Goal: Task Accomplishment & Management: Use online tool/utility

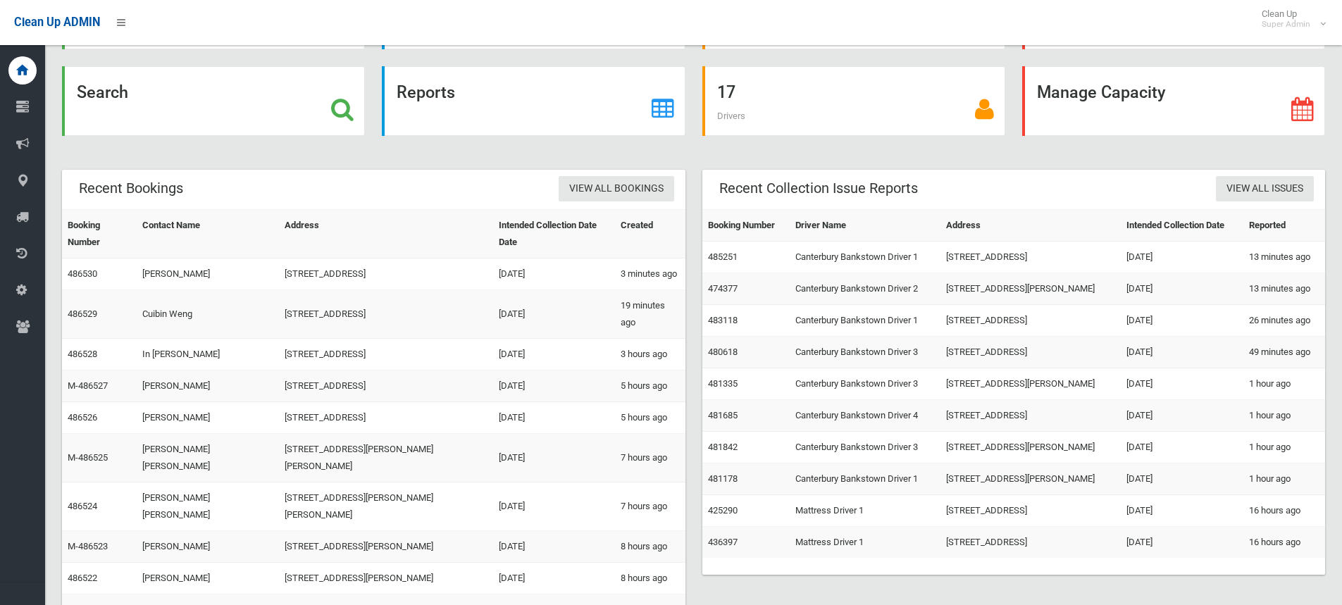
scroll to position [103, 0]
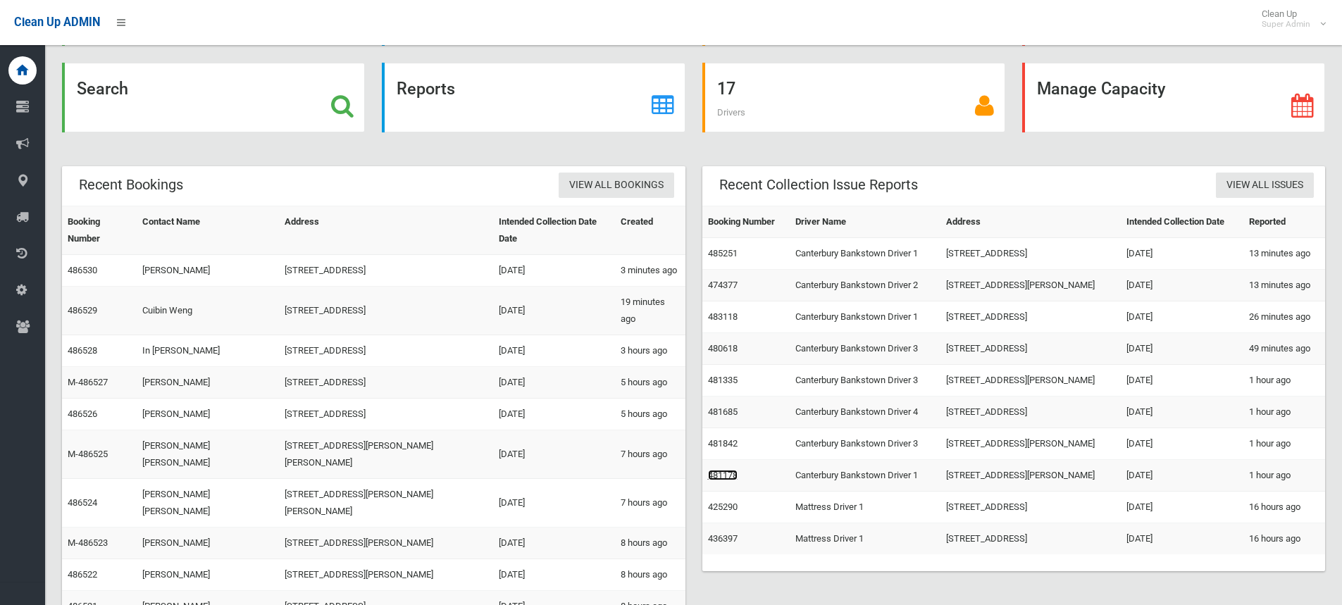
click at [714, 470] on link "481178" at bounding box center [723, 475] width 30 height 11
click at [735, 440] on link "481842" at bounding box center [723, 443] width 30 height 11
click at [724, 411] on link "481685" at bounding box center [723, 411] width 30 height 11
click at [728, 385] on link "481335" at bounding box center [723, 380] width 30 height 11
click at [710, 347] on link "480618" at bounding box center [723, 348] width 30 height 11
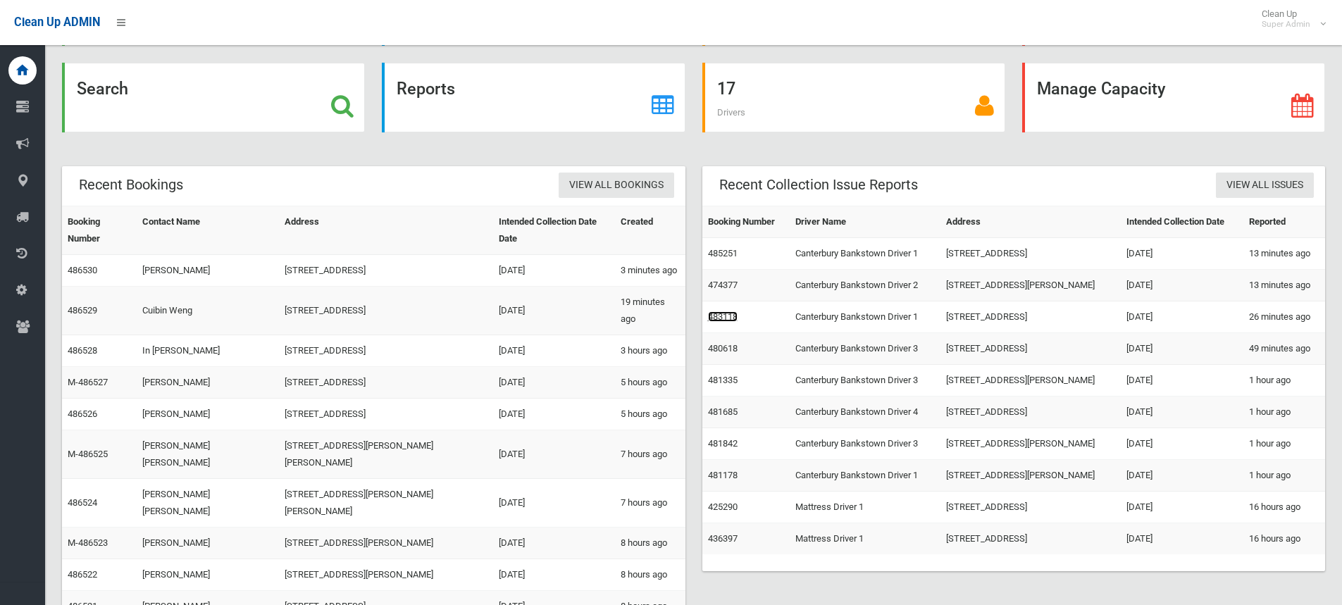
click at [721, 317] on link "483118" at bounding box center [723, 316] width 30 height 11
click at [728, 287] on link "474377" at bounding box center [723, 285] width 30 height 11
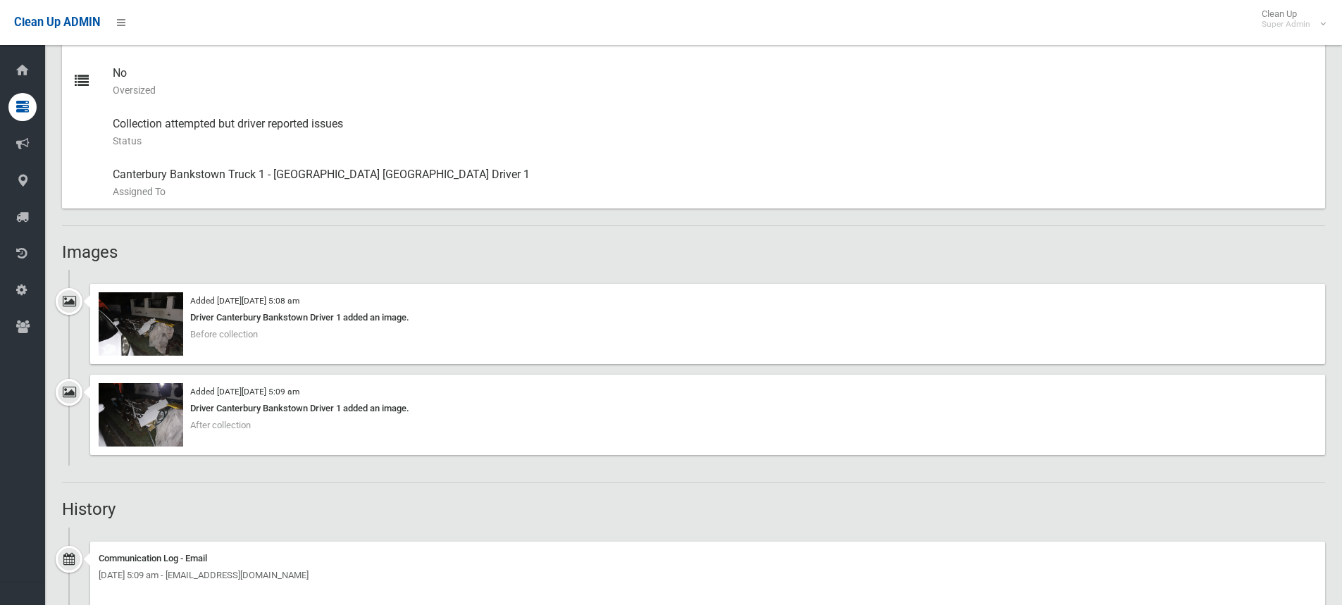
scroll to position [775, 0]
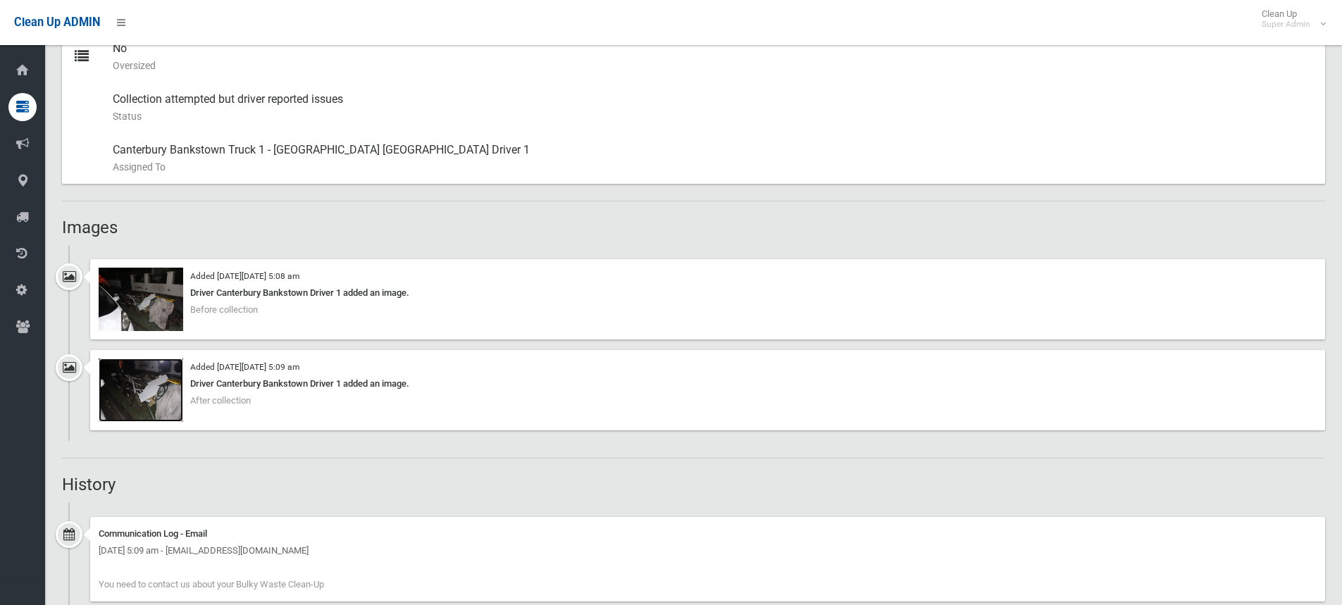
click at [118, 388] on img at bounding box center [141, 390] width 85 height 63
click at [127, 286] on img at bounding box center [141, 299] width 85 height 63
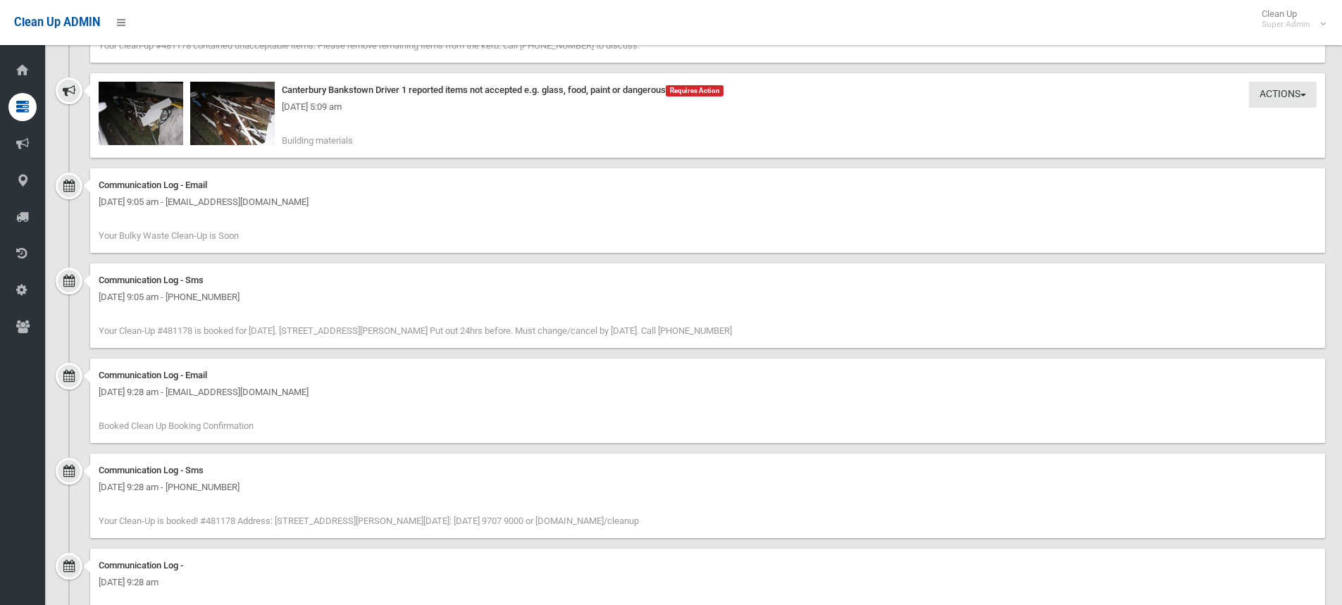
scroll to position [1473, 0]
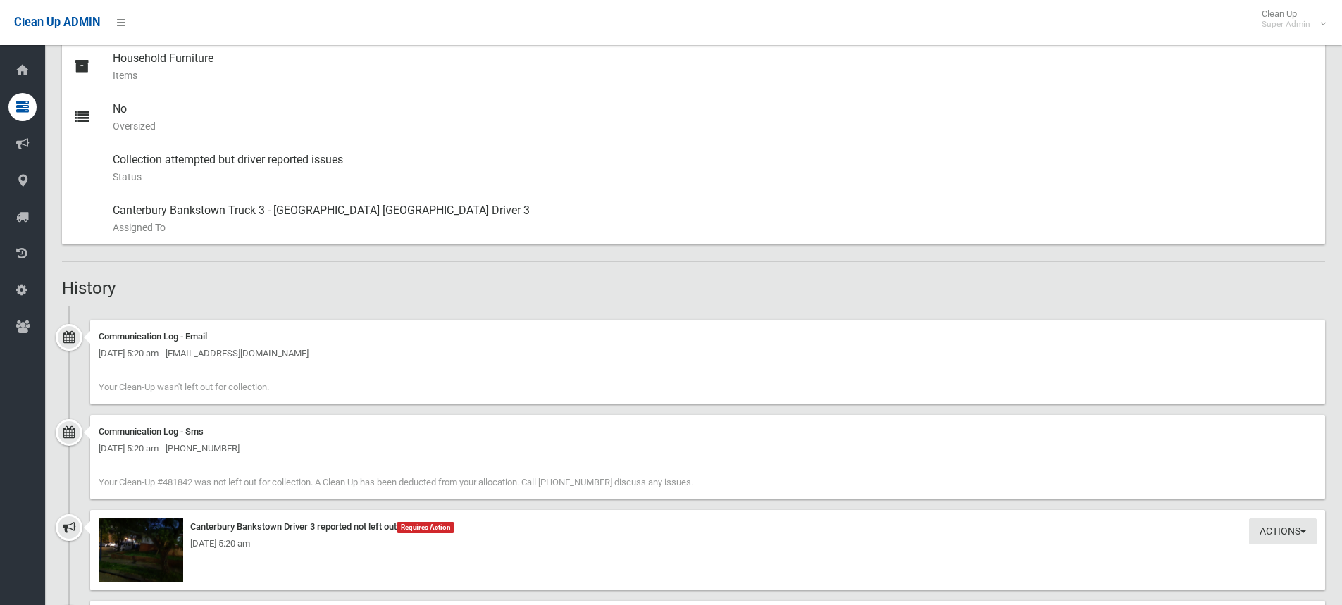
scroll to position [634, 0]
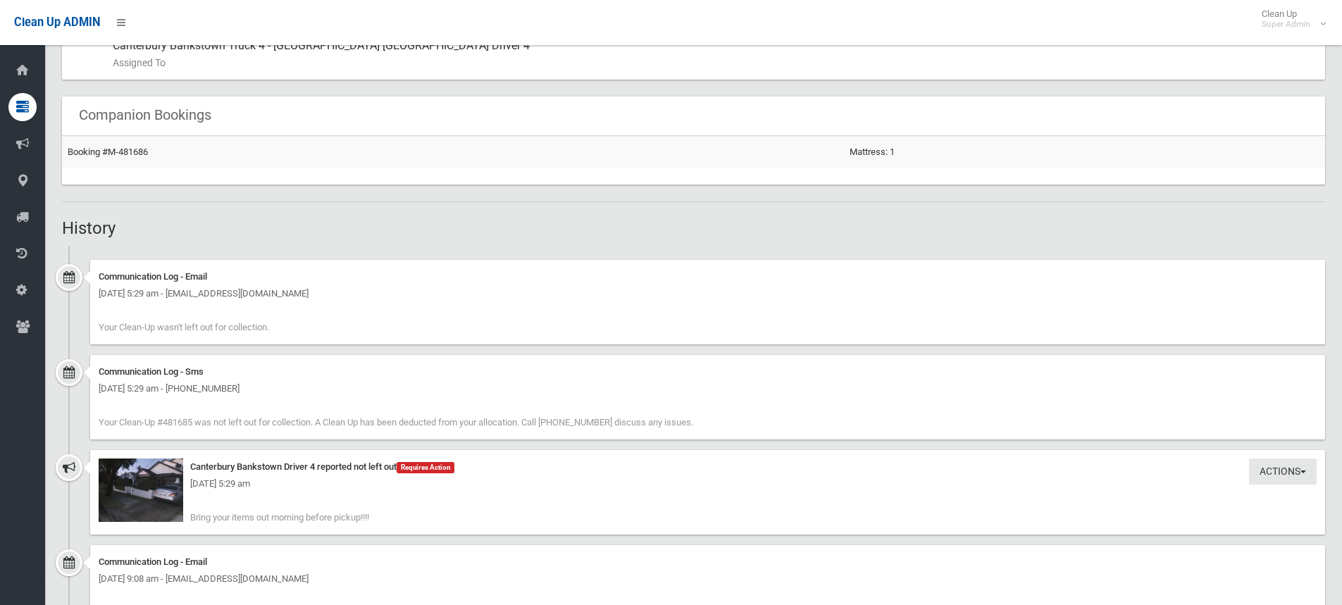
scroll to position [916, 0]
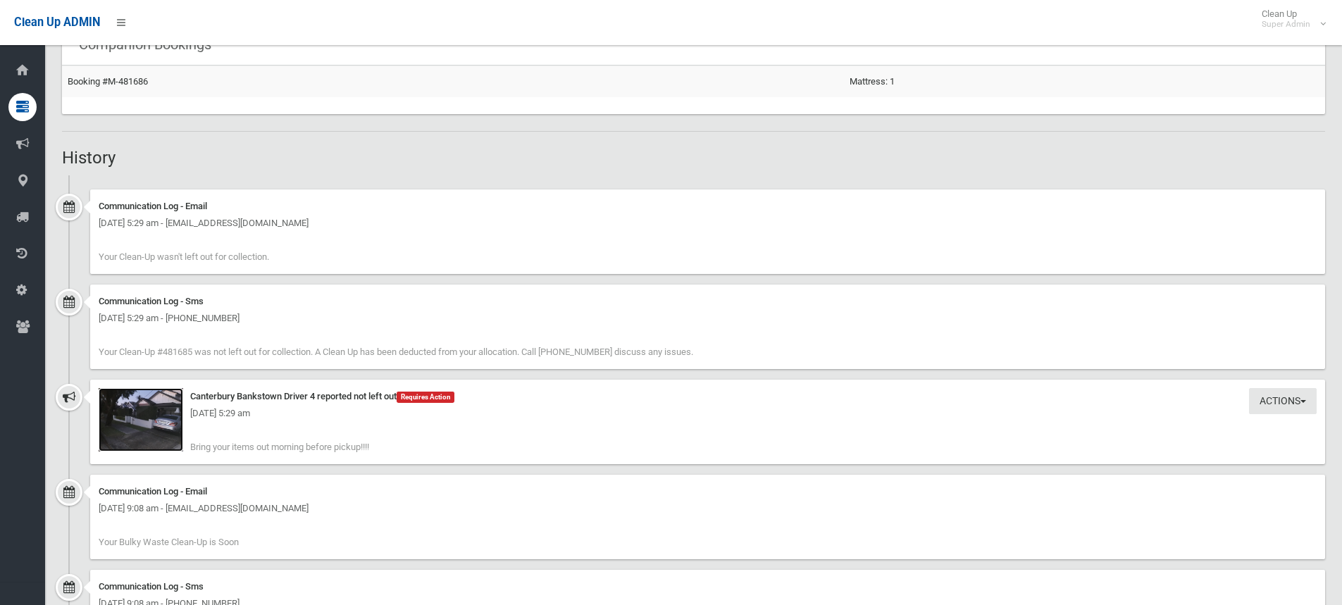
click at [134, 435] on img at bounding box center [141, 419] width 85 height 63
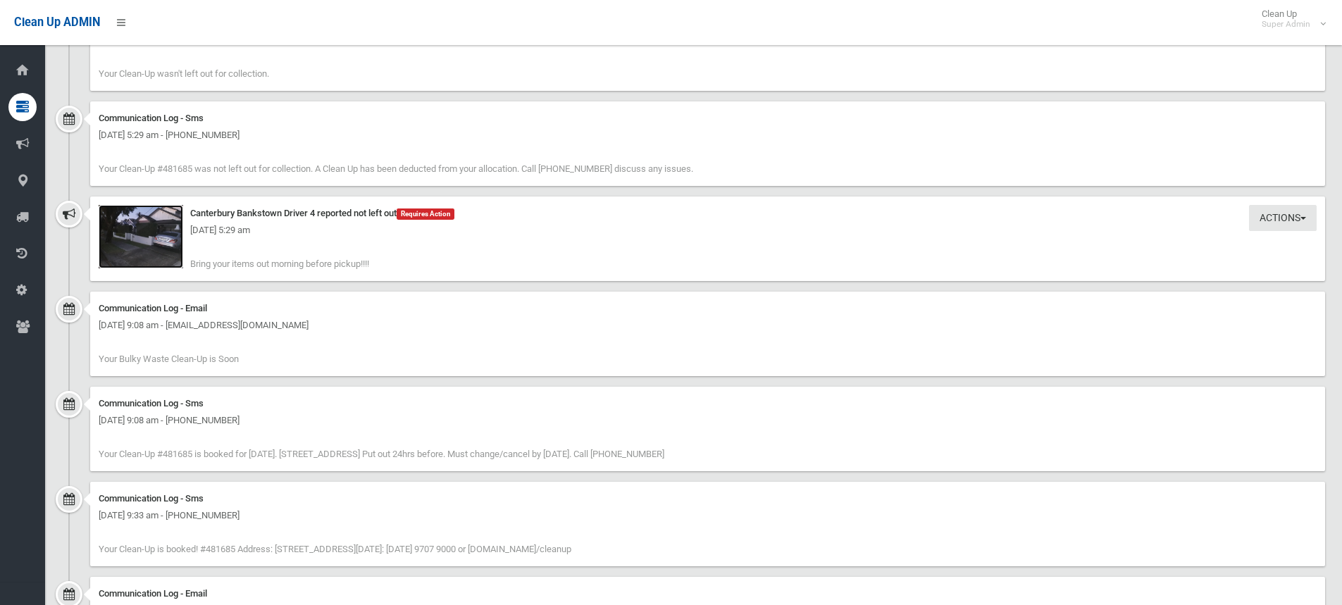
scroll to position [934, 0]
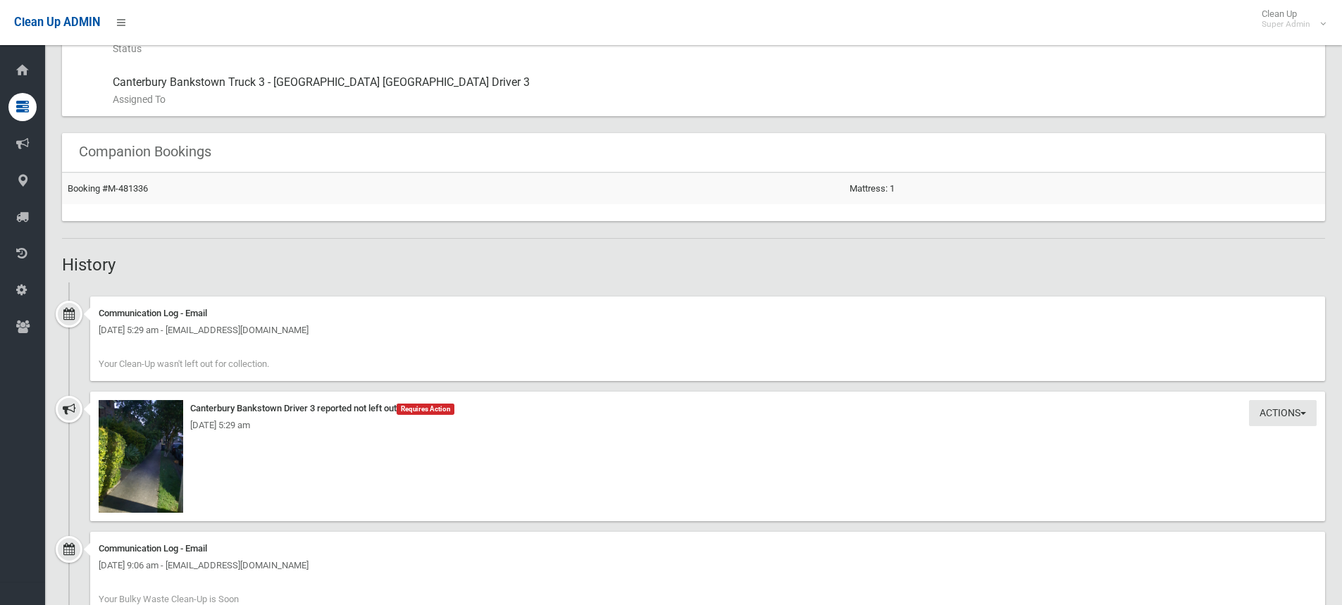
scroll to position [845, 0]
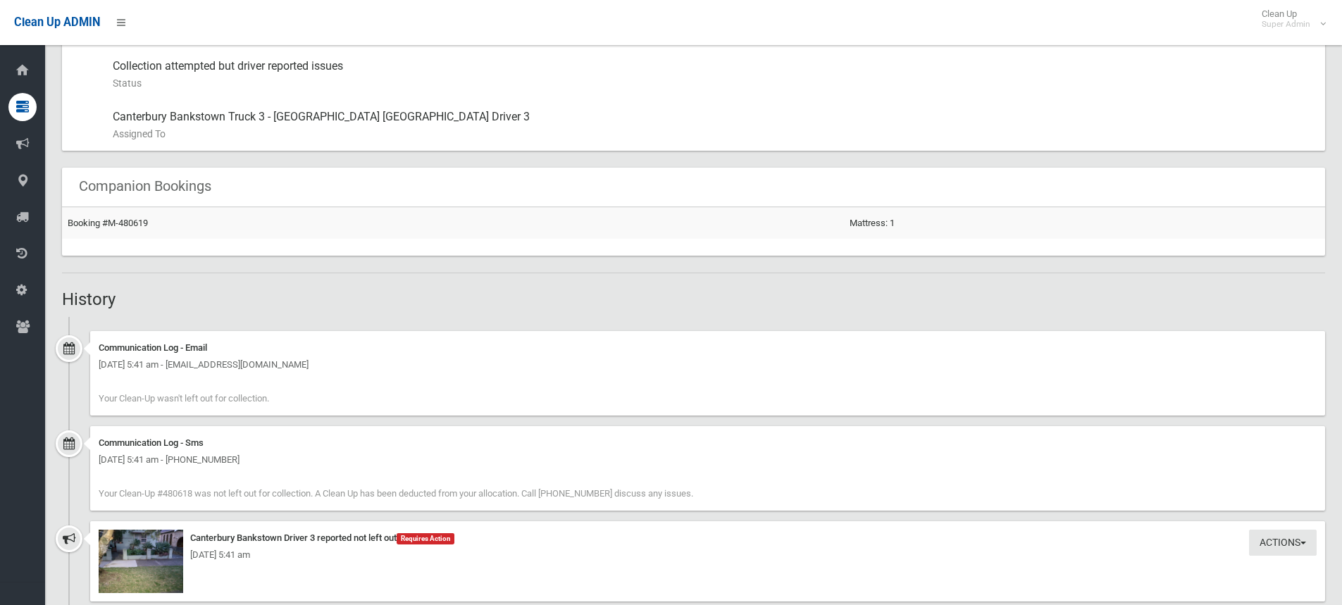
scroll to position [775, 0]
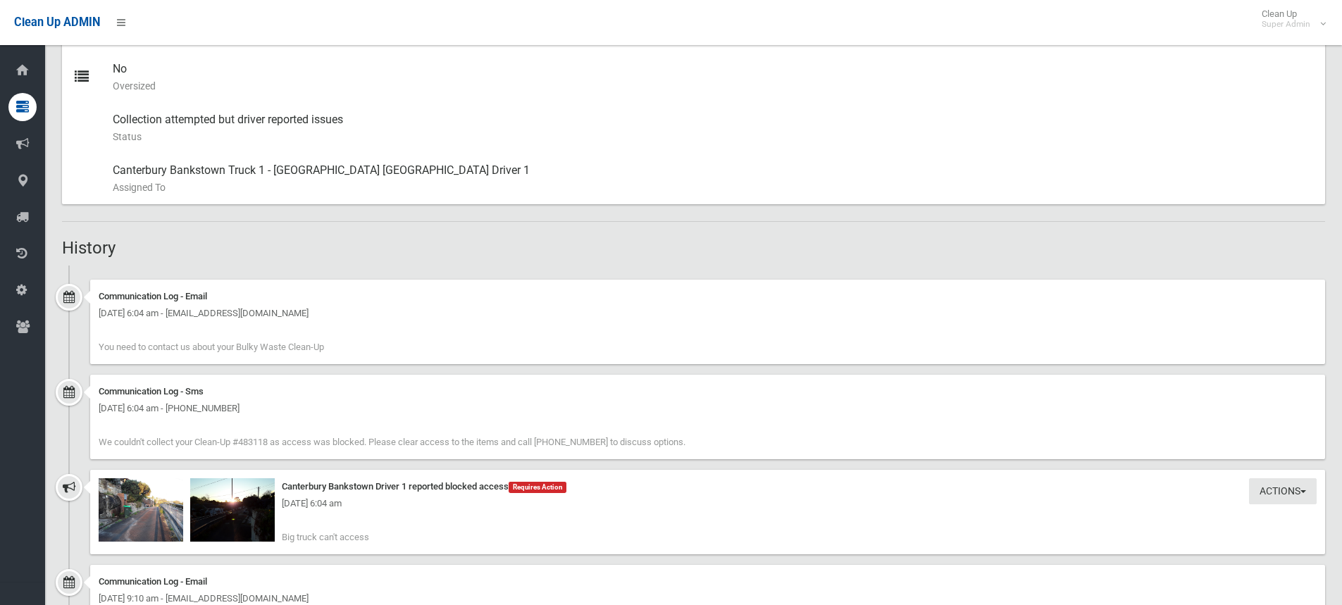
scroll to position [704, 0]
click at [160, 522] on img at bounding box center [141, 509] width 85 height 63
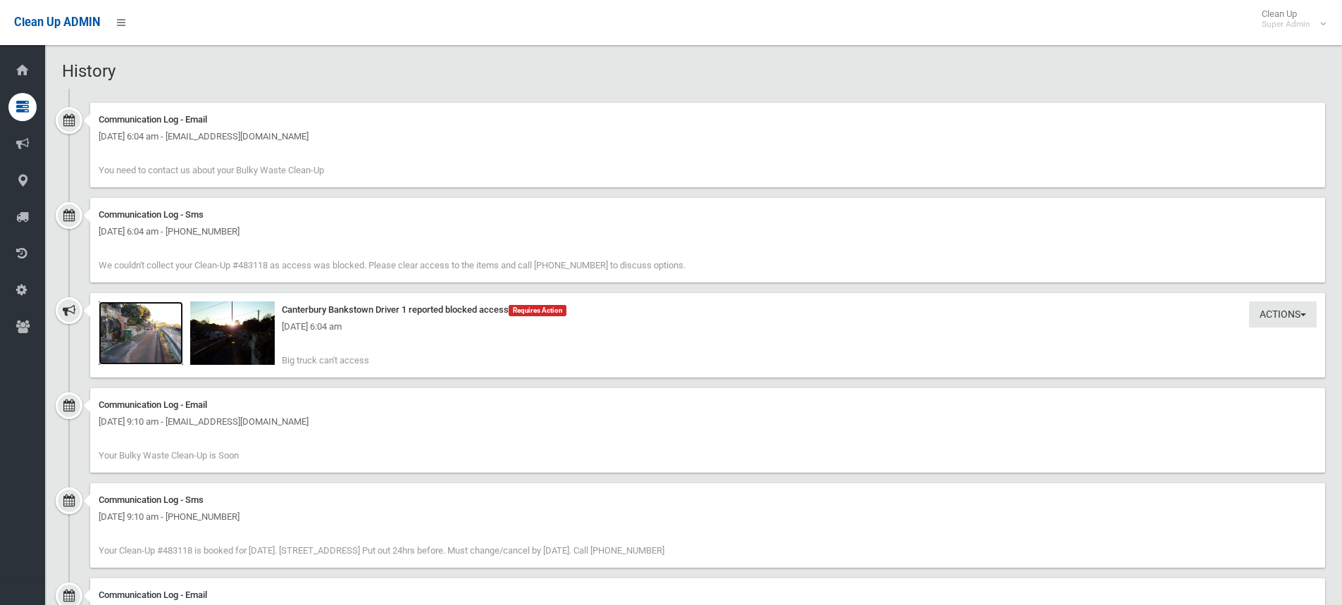
scroll to position [916, 0]
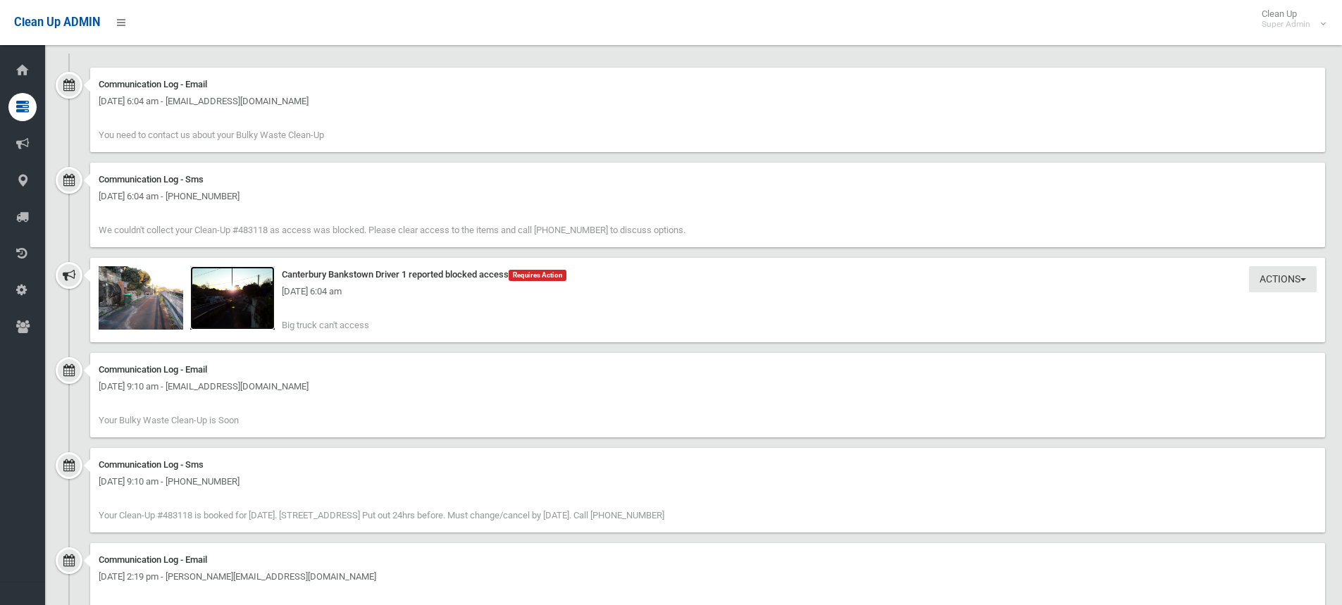
click at [240, 321] on img at bounding box center [232, 297] width 85 height 63
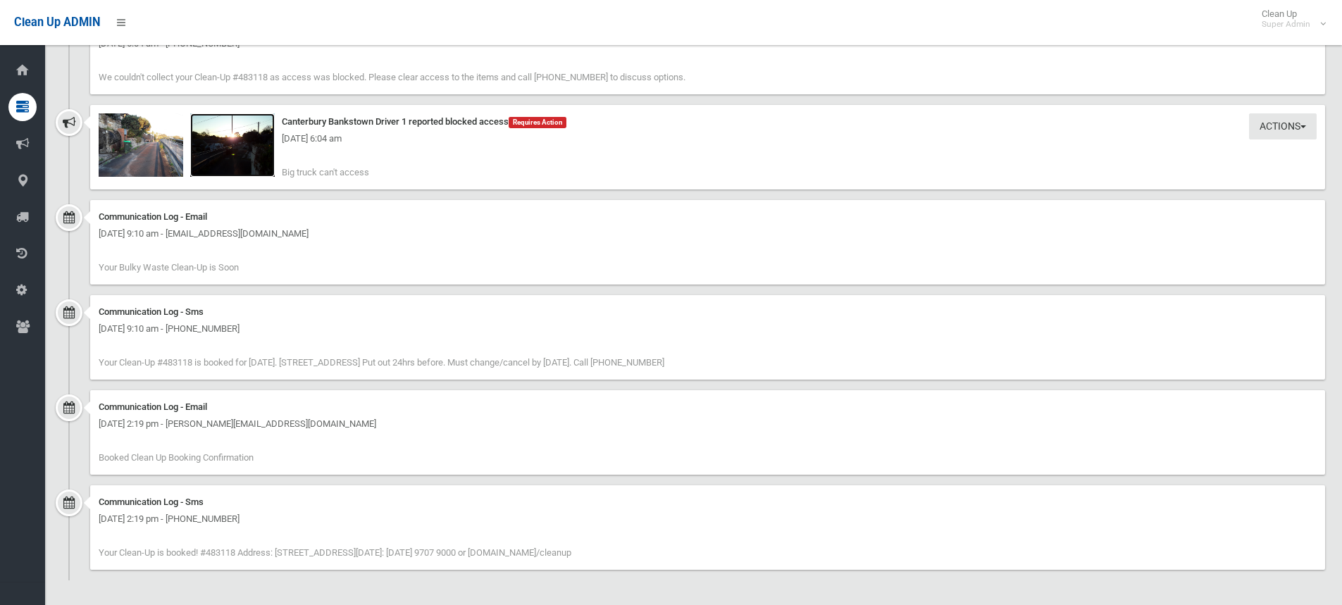
scroll to position [1069, 0]
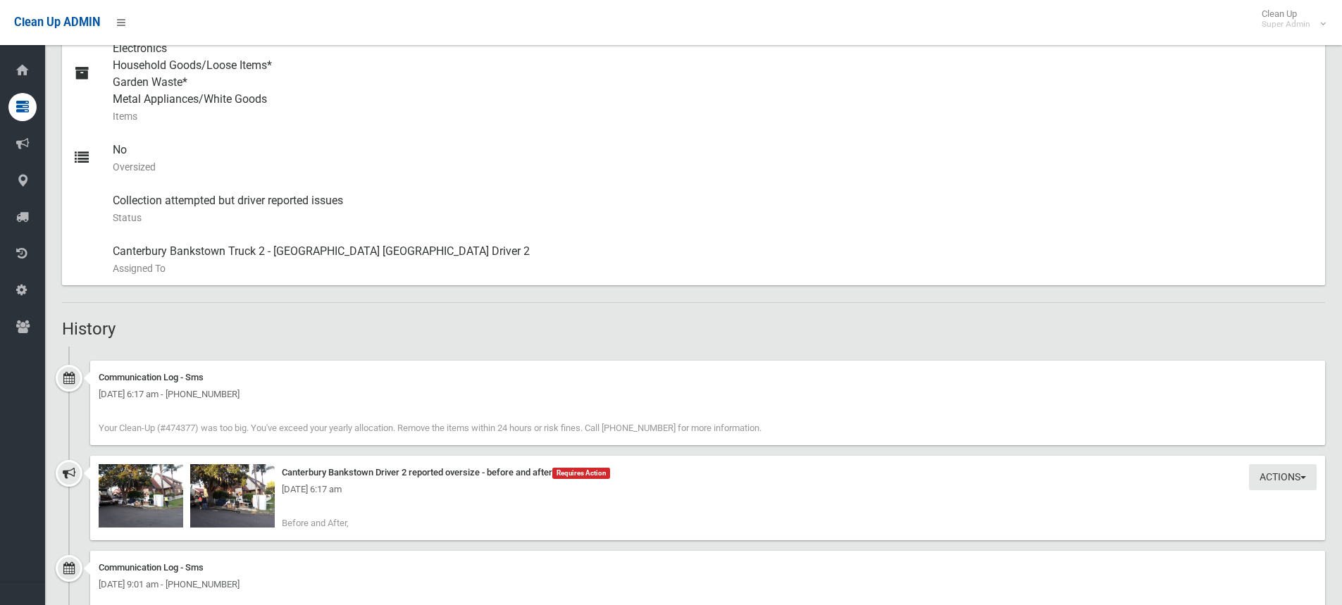
scroll to position [835, 0]
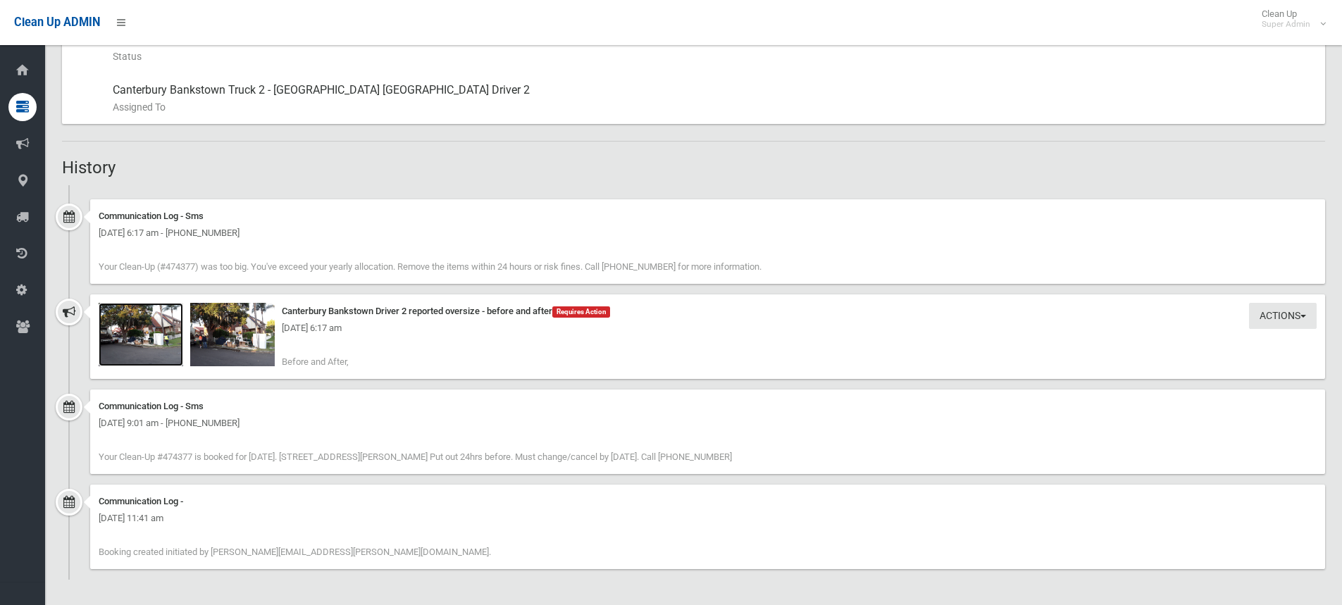
click at [160, 354] on img at bounding box center [141, 334] width 85 height 63
click at [224, 360] on img at bounding box center [232, 334] width 85 height 63
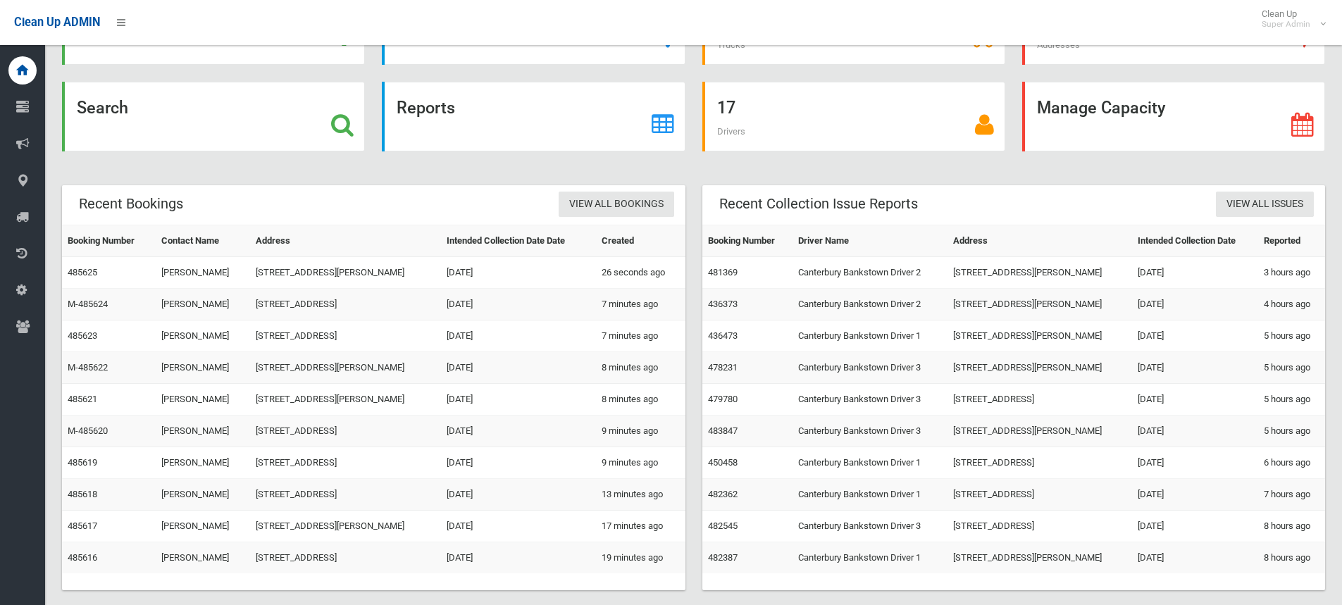
scroll to position [103, 0]
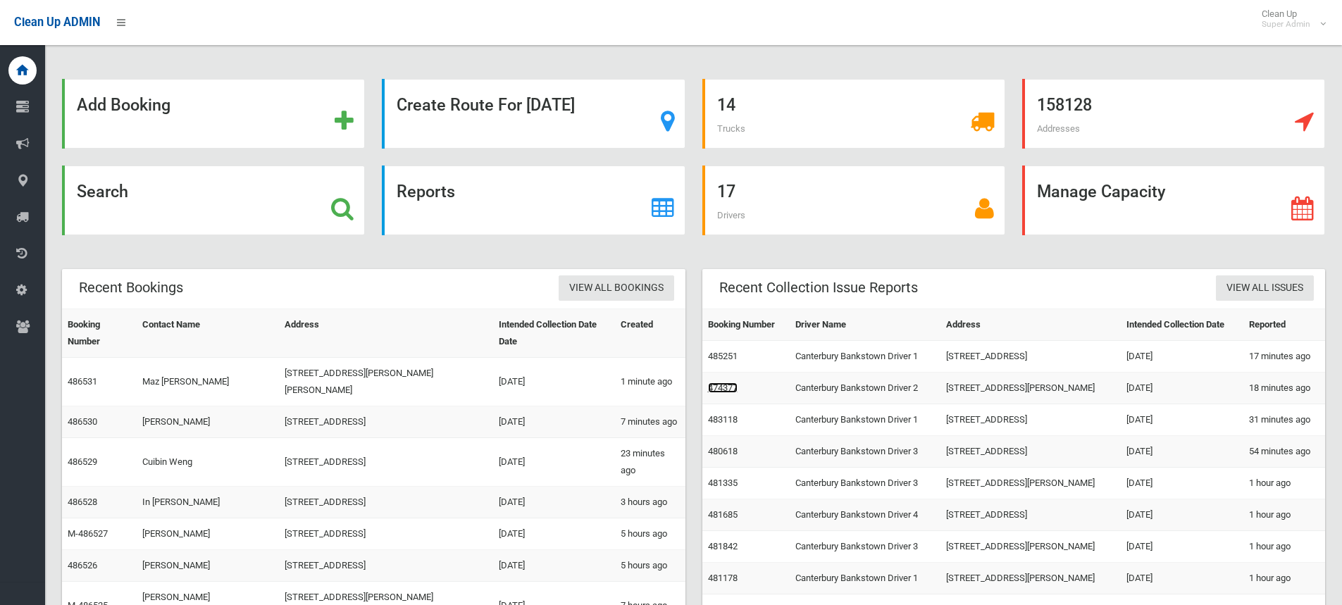
click at [723, 385] on link "474377" at bounding box center [723, 388] width 30 height 11
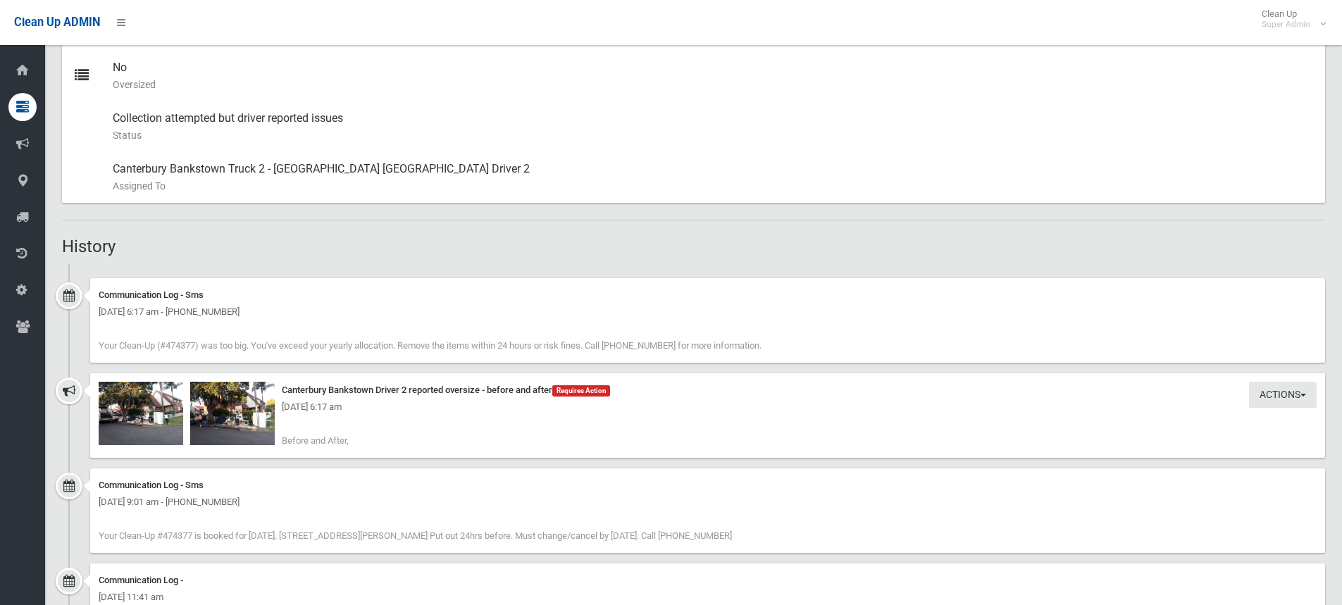
scroll to position [835, 0]
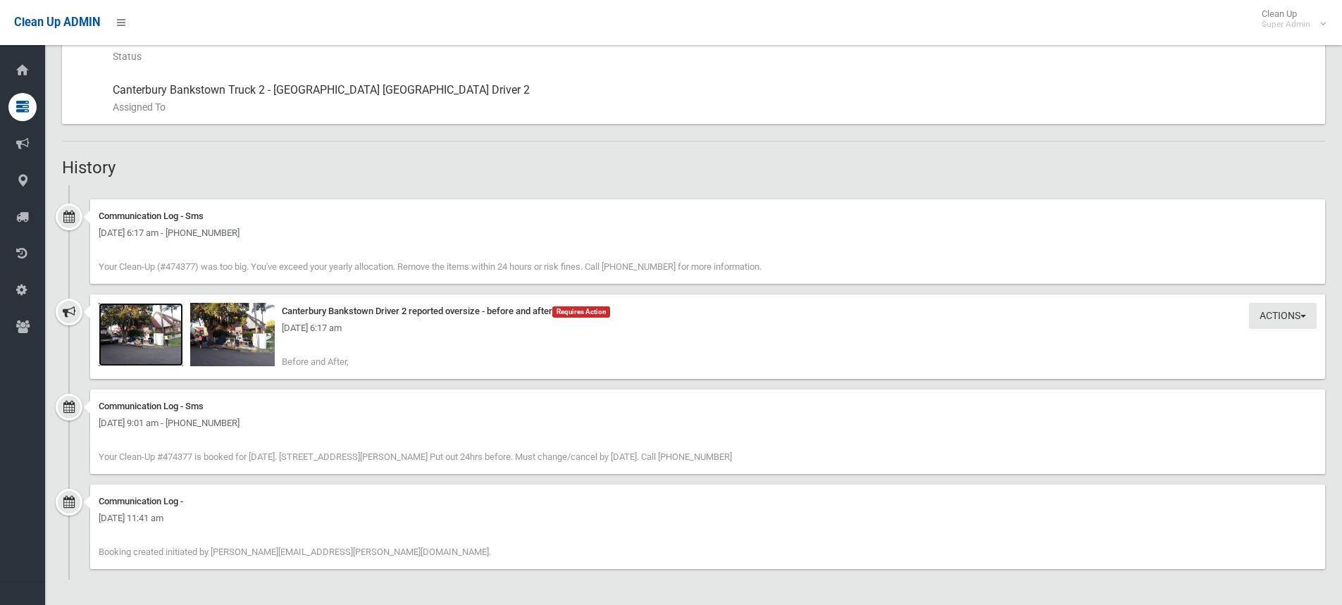
click at [131, 342] on img at bounding box center [141, 334] width 85 height 63
click at [255, 346] on img at bounding box center [232, 334] width 85 height 63
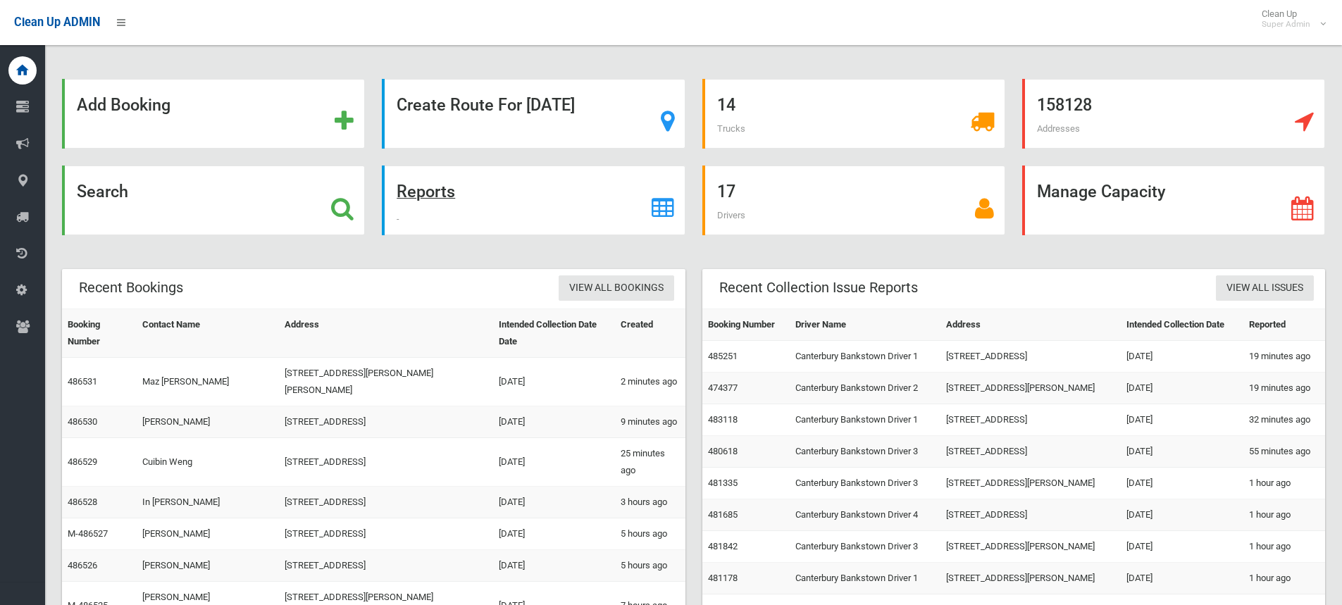
click at [659, 204] on icon at bounding box center [663, 209] width 23 height 24
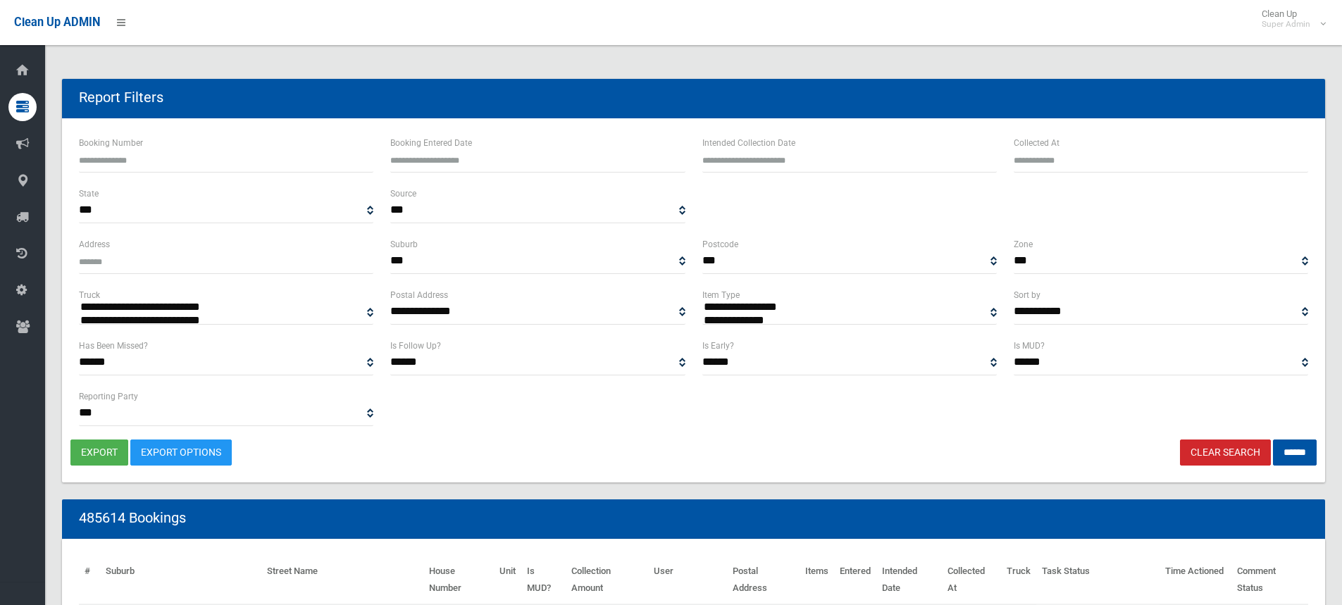
select select
type input "**********"
click at [772, 167] on input "text" at bounding box center [849, 160] width 294 height 26
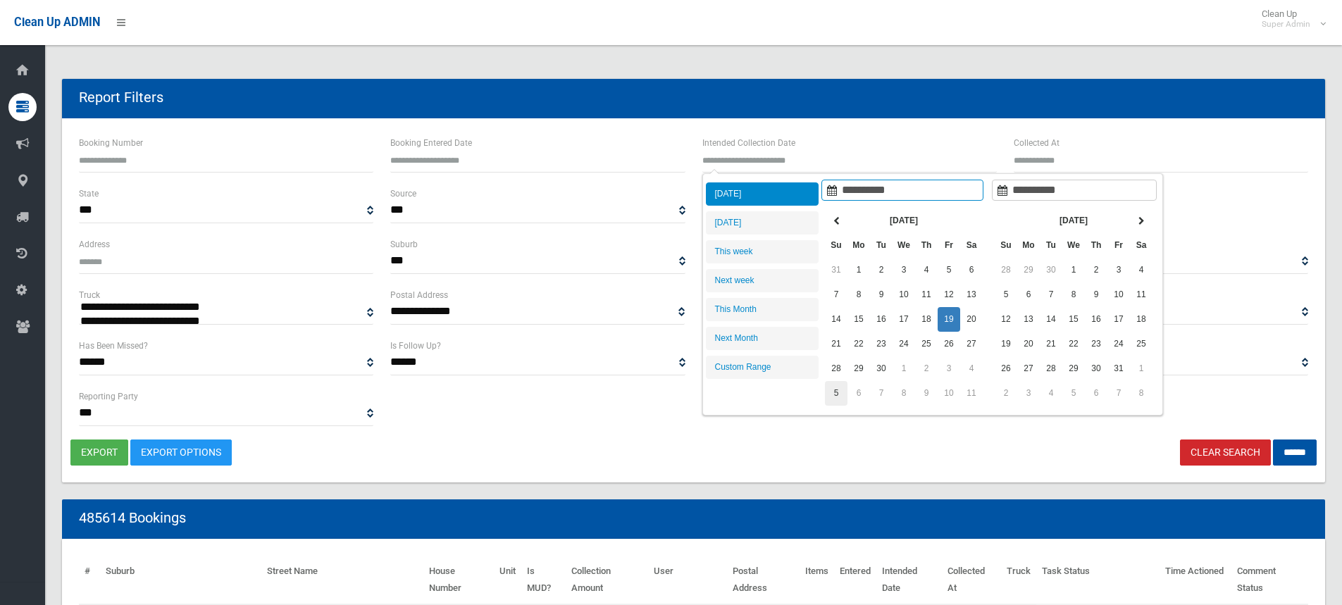
type input "**********"
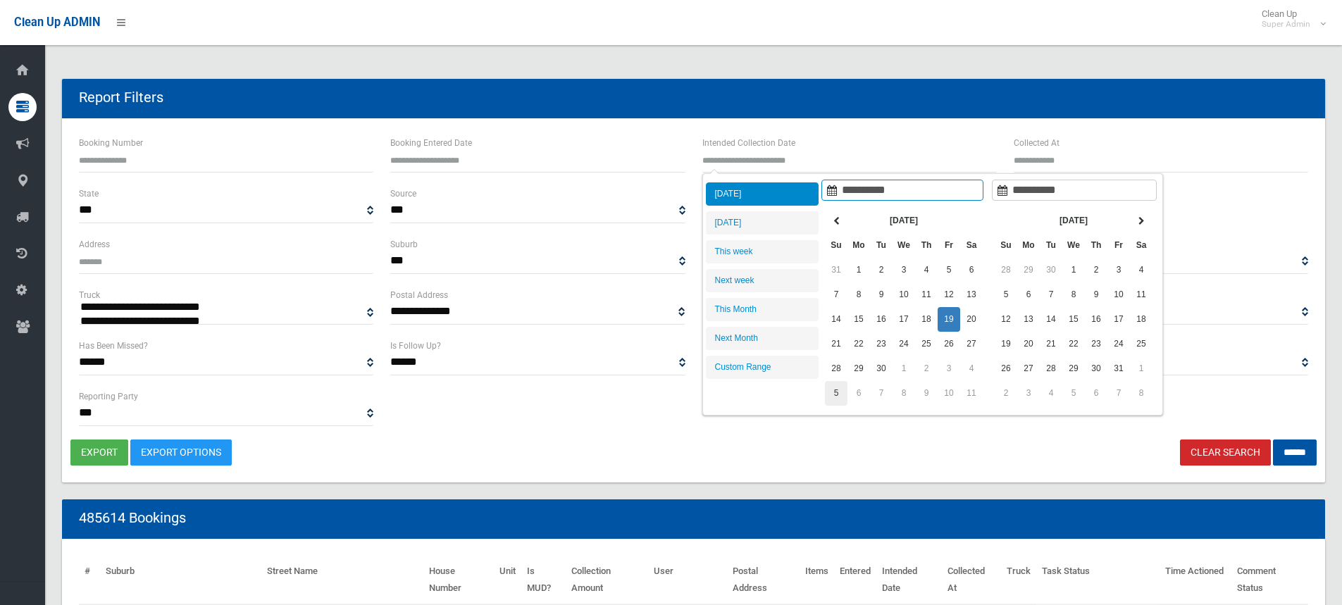
type input "**********"
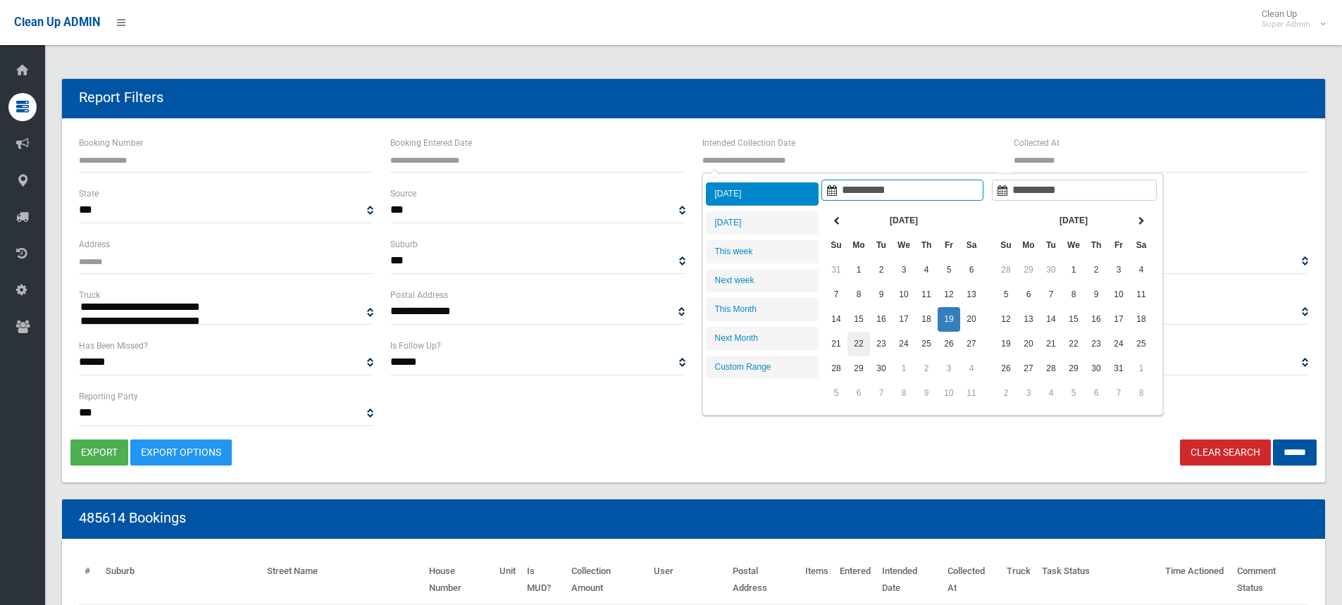
type input "**********"
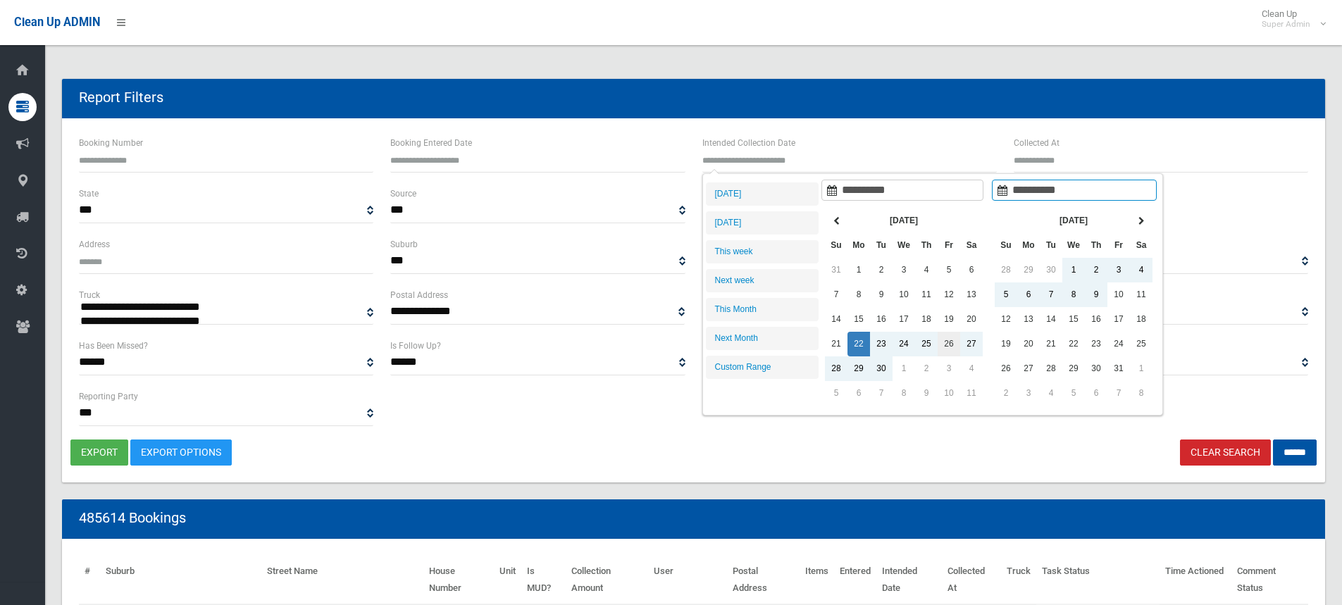
type input "**********"
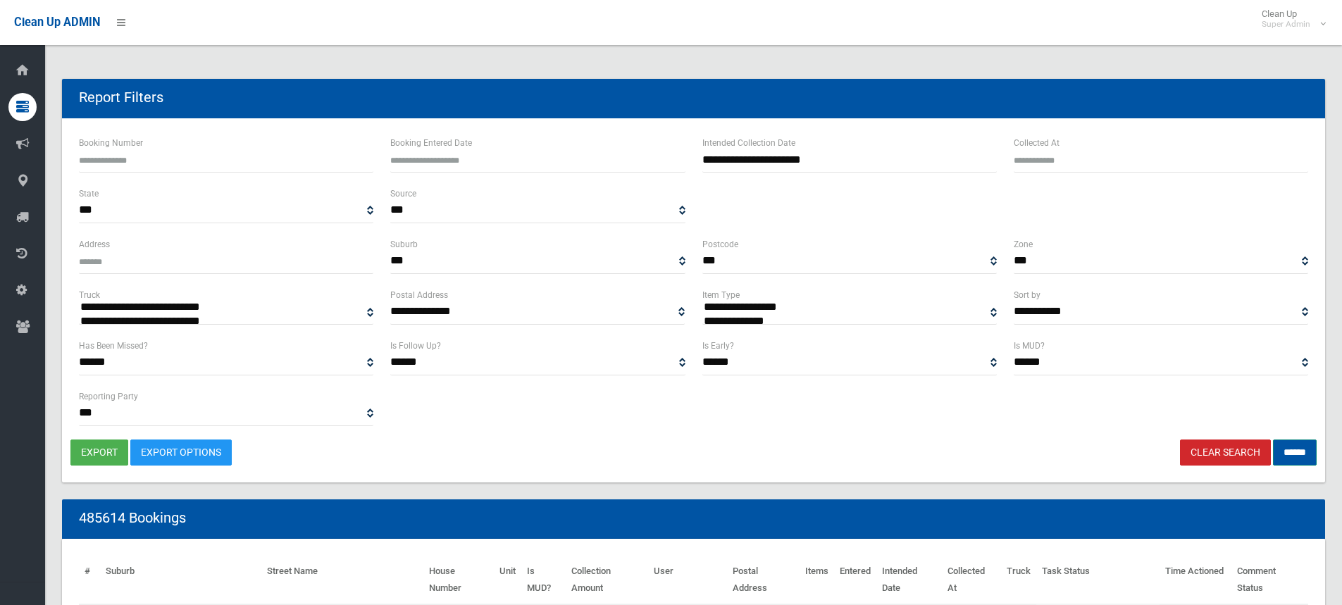
click at [1276, 449] on input "******" at bounding box center [1295, 453] width 44 height 26
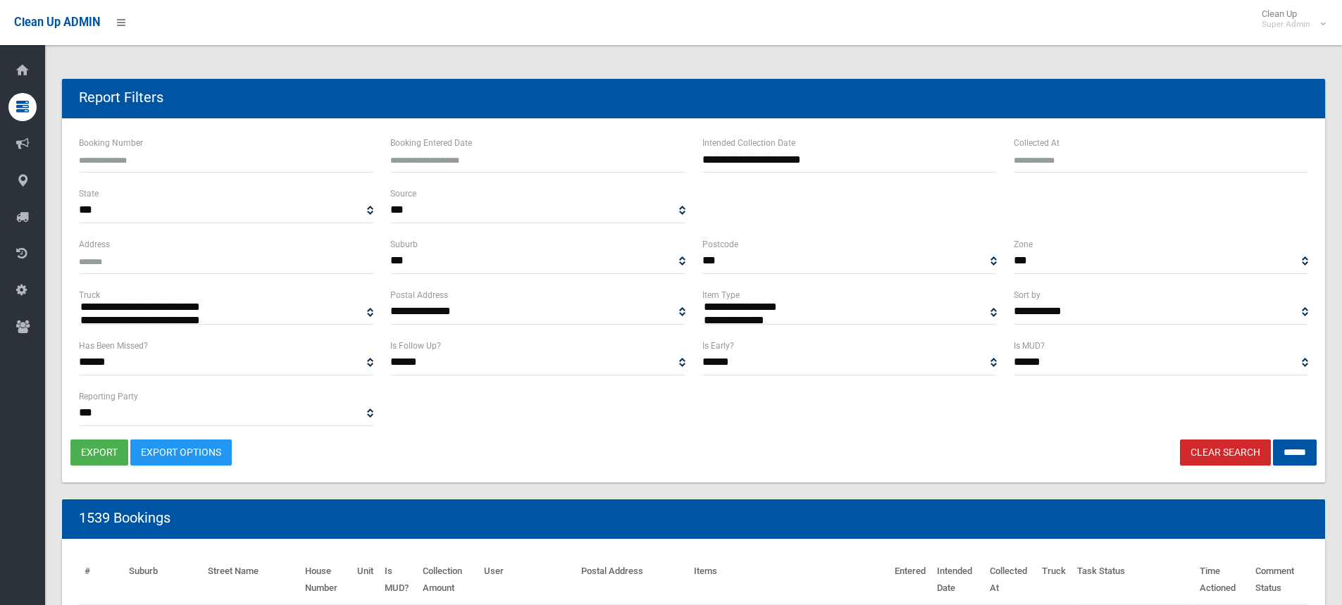
select select
click at [1277, 449] on input "******" at bounding box center [1295, 453] width 44 height 26
select select
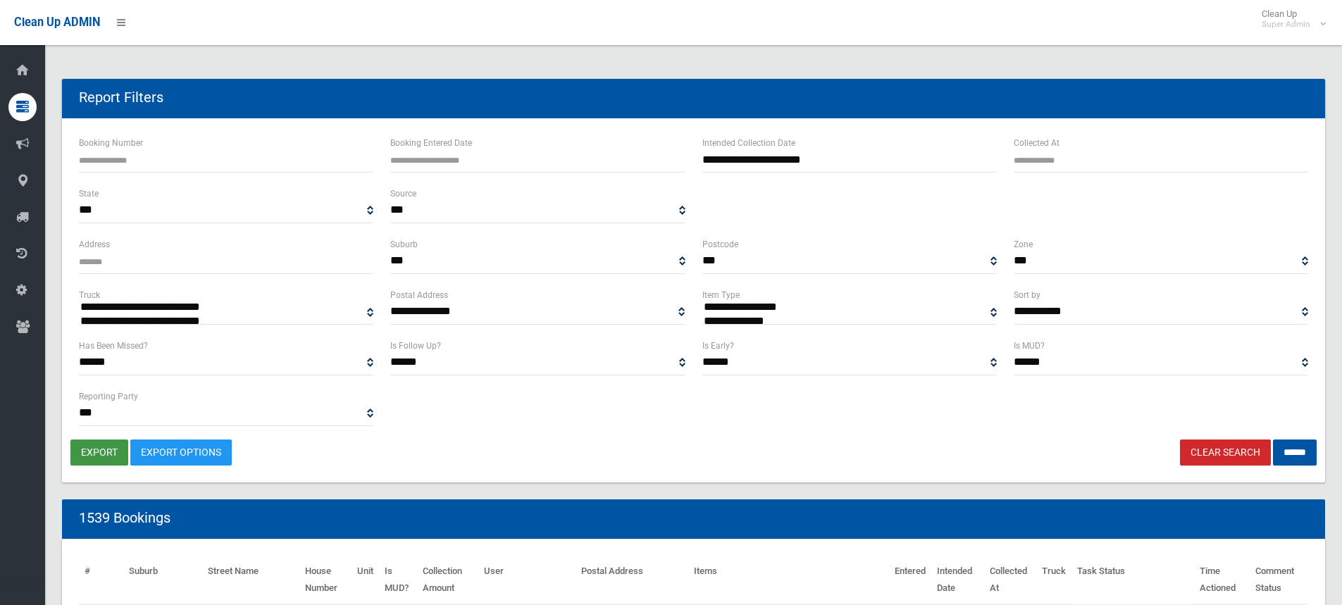
click at [87, 453] on button "export" at bounding box center [99, 453] width 58 height 26
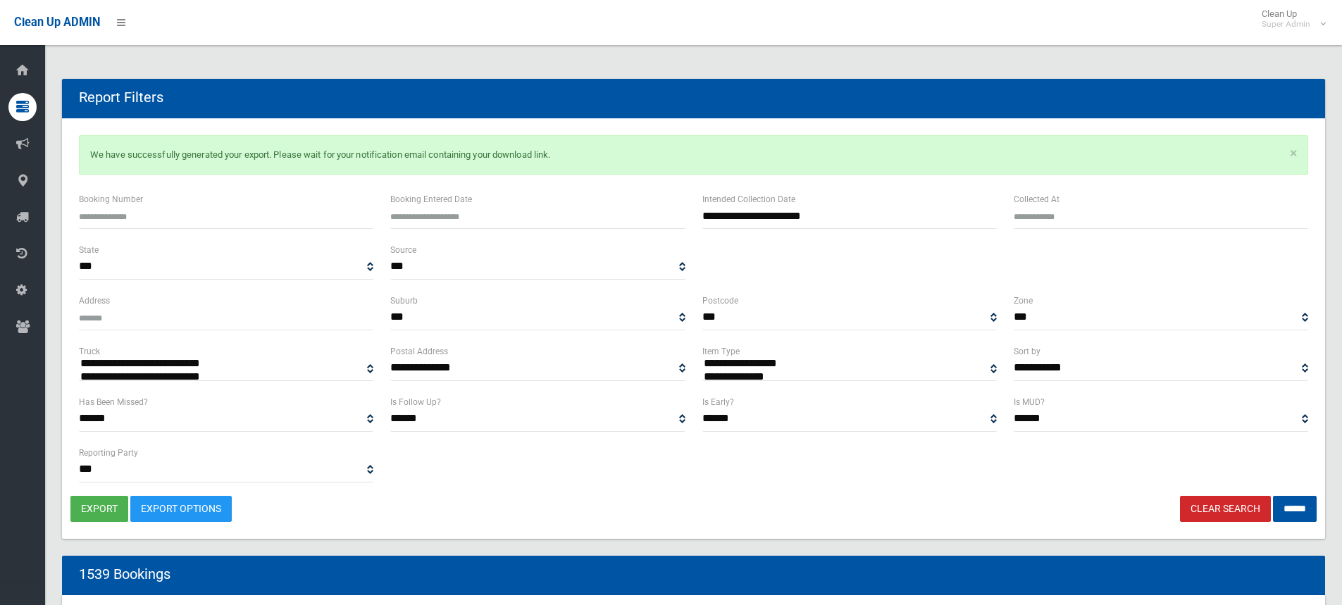
select select
